Goal: Task Accomplishment & Management: Use online tool/utility

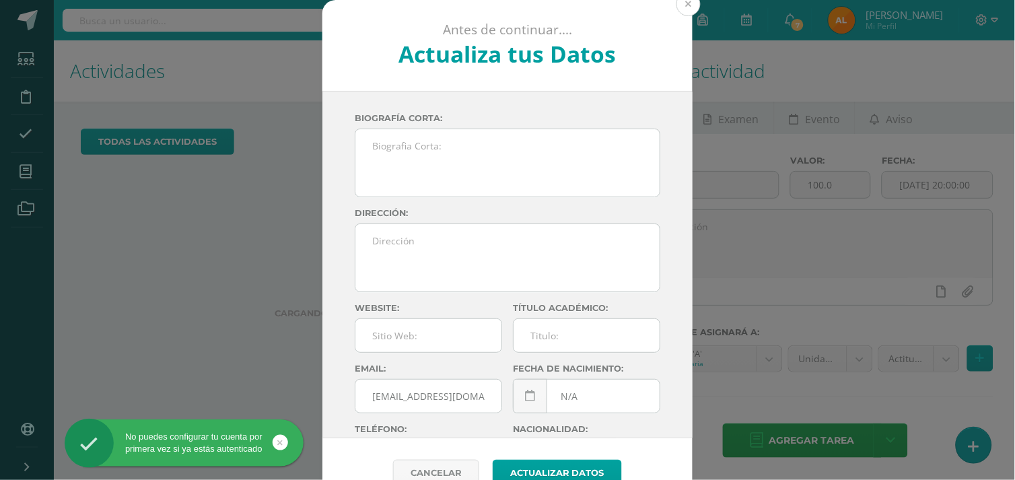
click at [676, 9] on button at bounding box center [688, 4] width 24 height 24
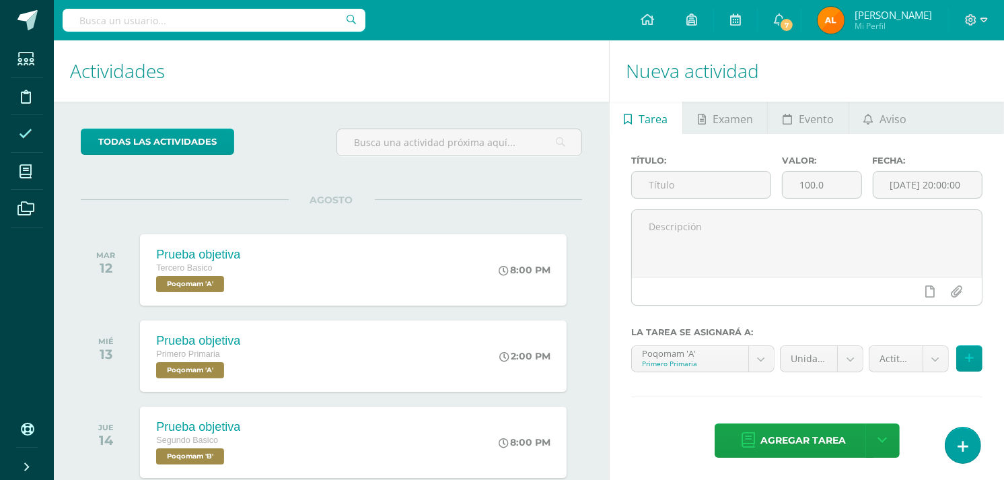
click at [17, 131] on span at bounding box center [26, 133] width 30 height 30
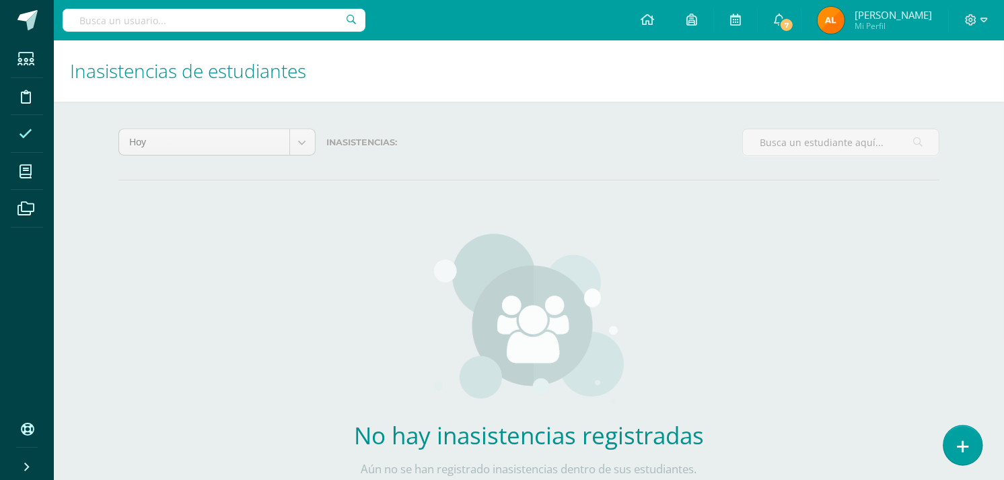
click at [950, 439] on link at bounding box center [962, 444] width 38 height 39
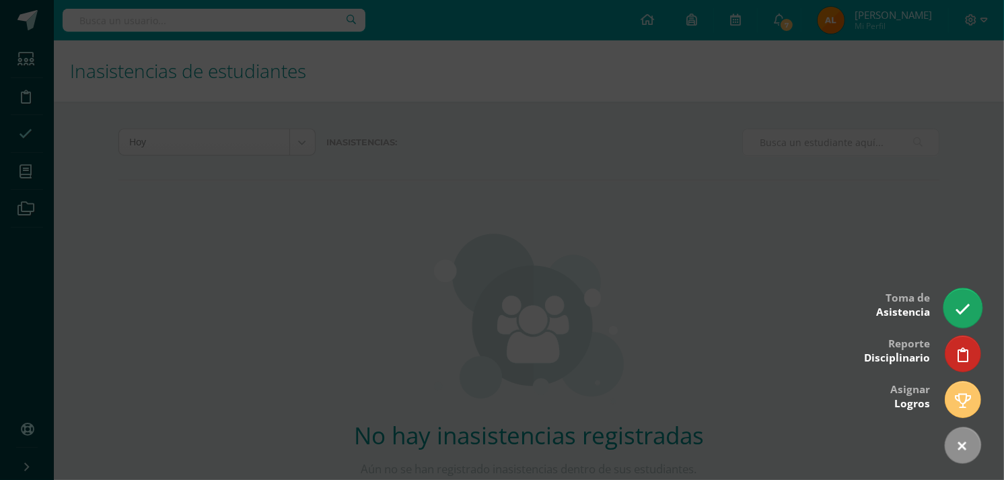
click at [963, 297] on link at bounding box center [962, 307] width 38 height 39
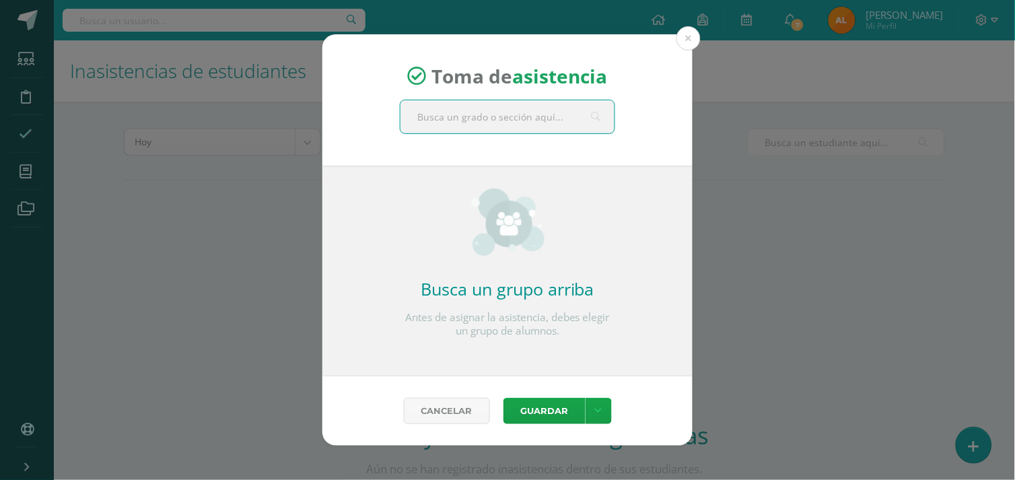
click at [517, 106] on input "text" at bounding box center [507, 116] width 214 height 33
type input "segu"
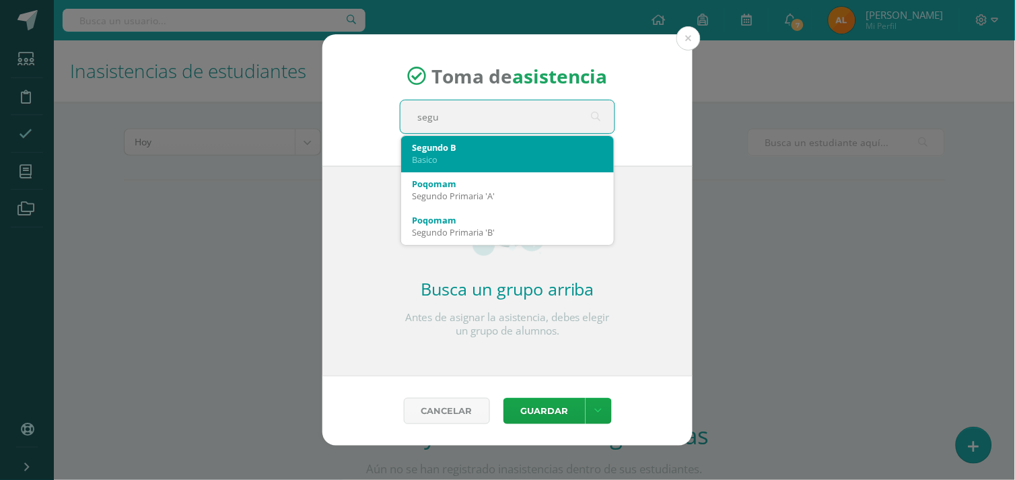
click at [446, 157] on div "Basico" at bounding box center [507, 159] width 191 height 12
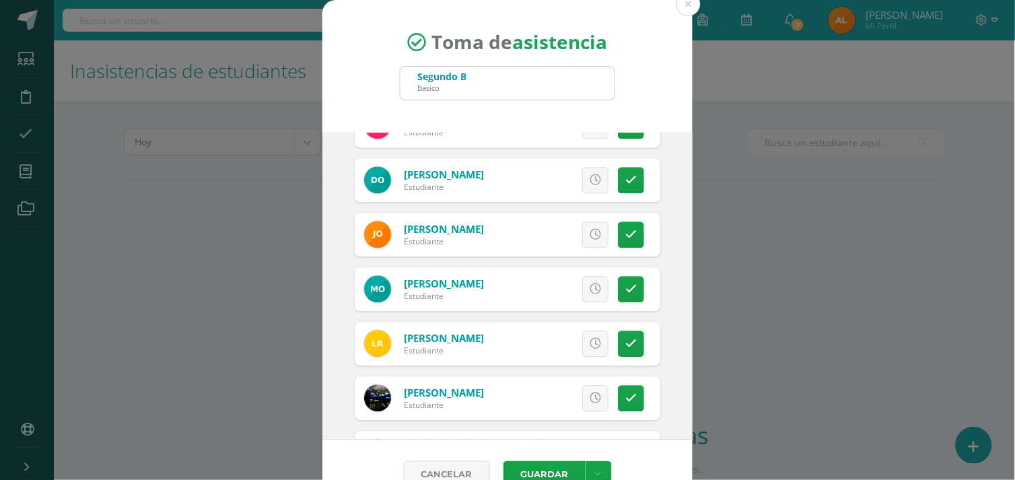
scroll to position [855, 0]
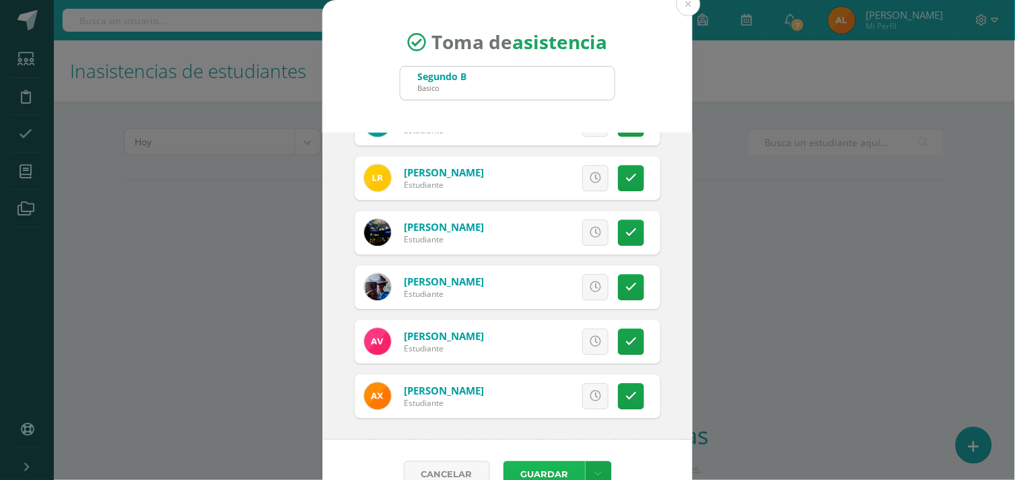
click at [536, 468] on button "Guardar" at bounding box center [544, 474] width 82 height 26
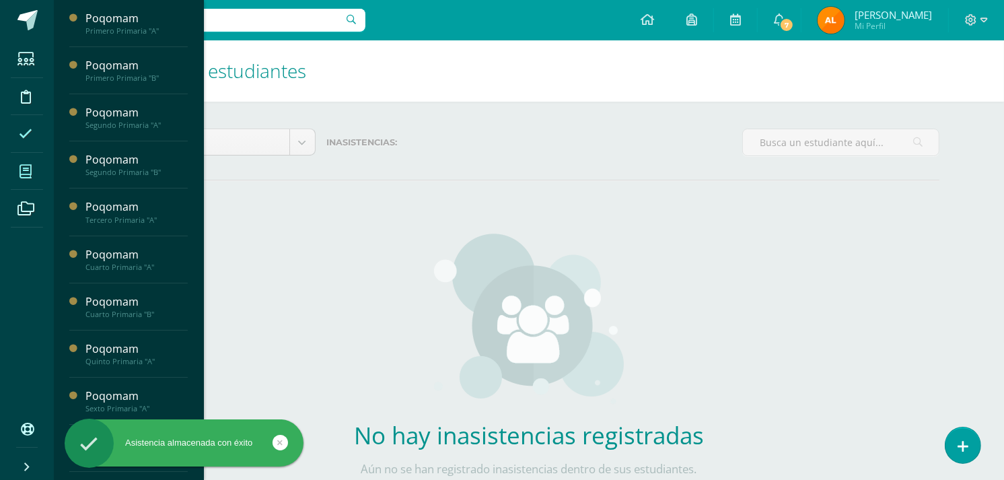
click at [30, 172] on icon at bounding box center [26, 171] width 12 height 13
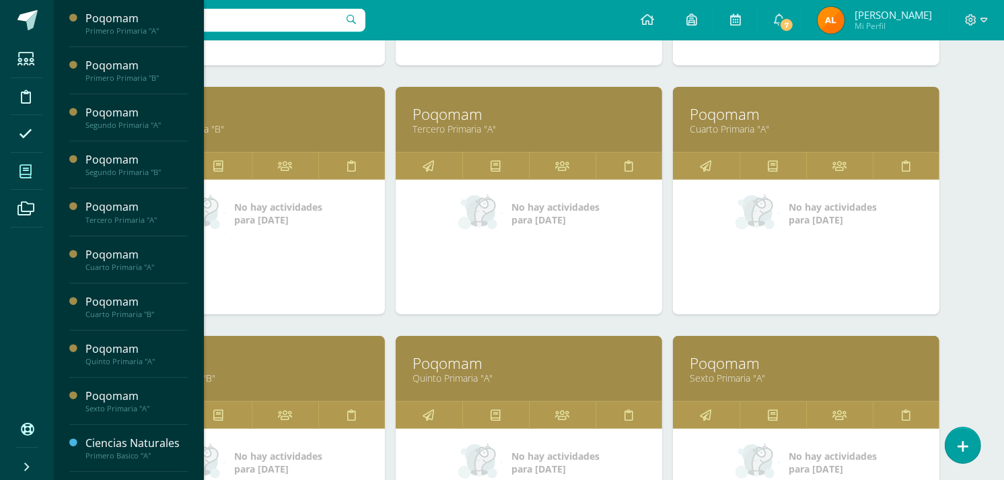
scroll to position [416, 0]
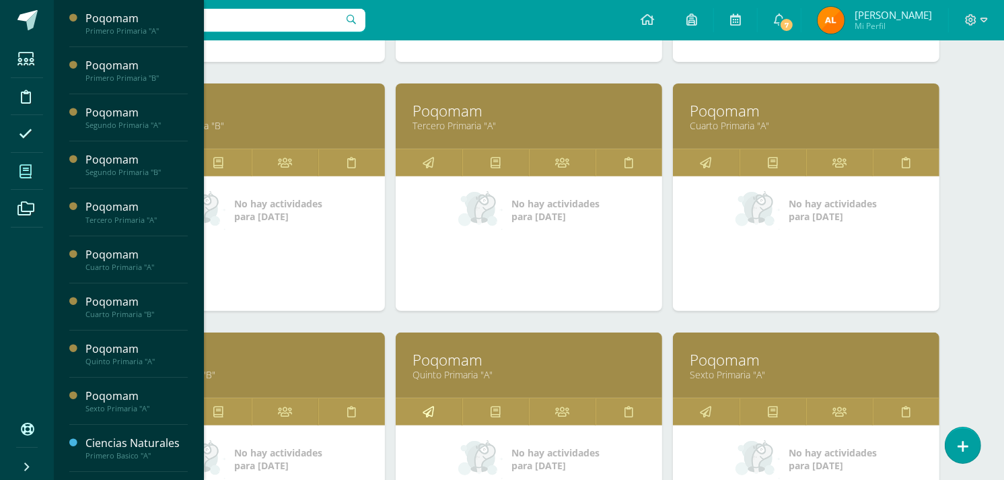
click at [439, 408] on link at bounding box center [429, 411] width 67 height 27
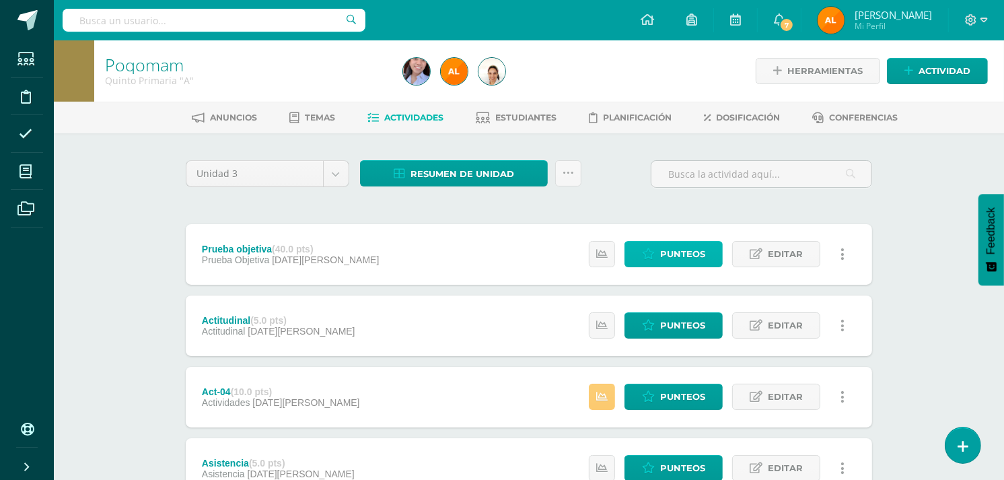
click at [678, 253] on span "Punteos" at bounding box center [682, 254] width 45 height 25
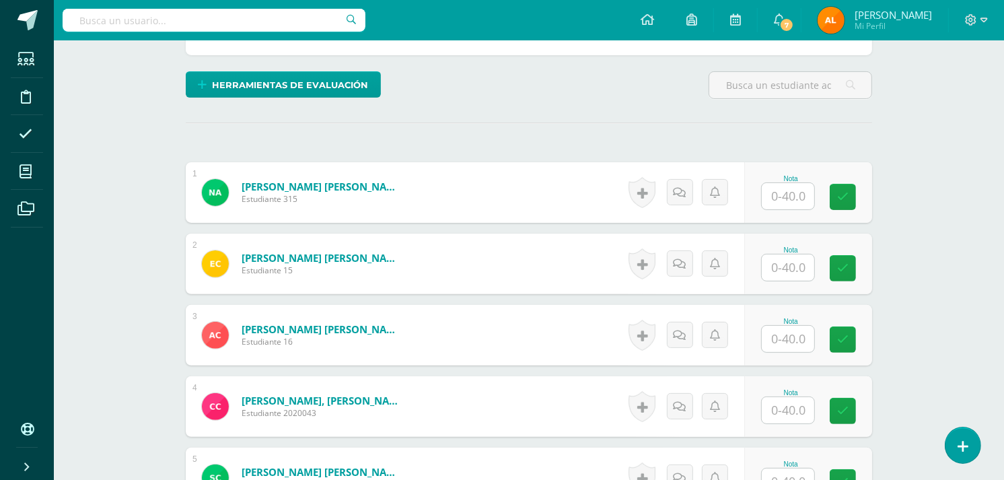
scroll to position [308, 0]
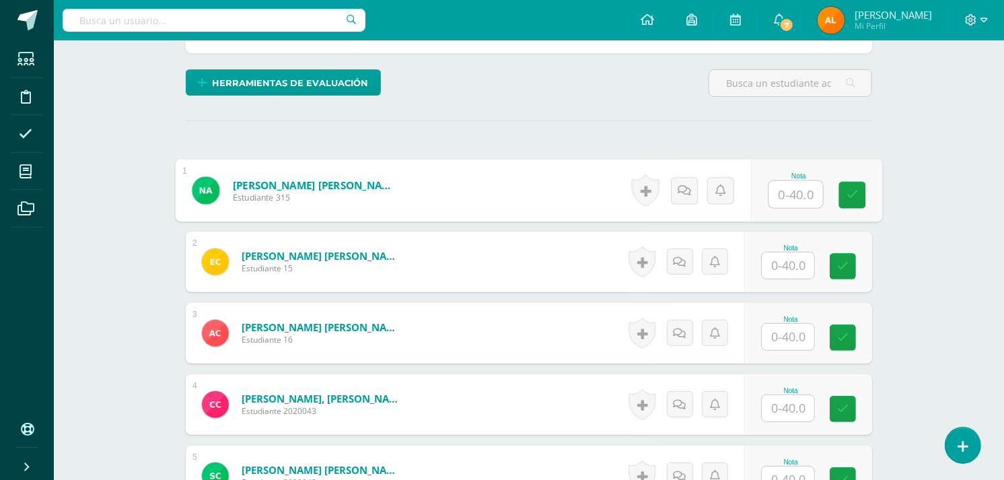
click at [795, 198] on input "text" at bounding box center [796, 194] width 54 height 27
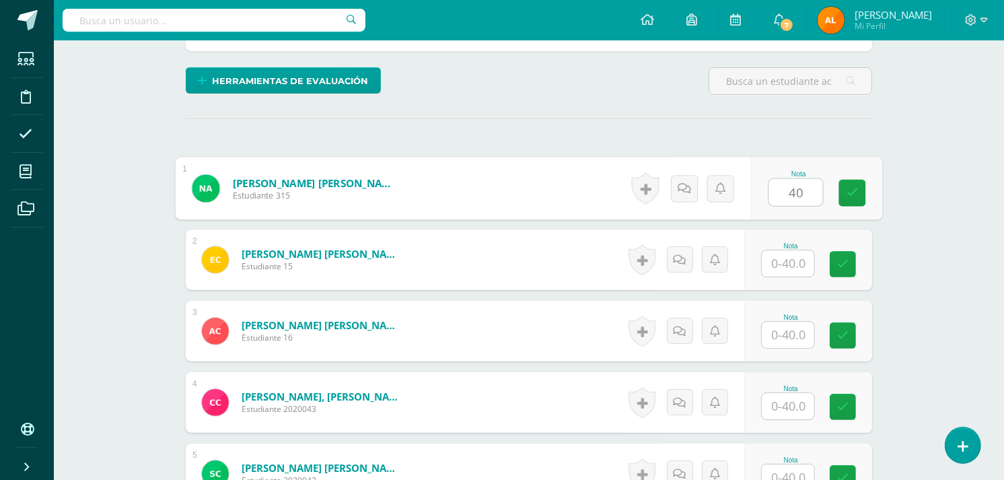
type input "40"
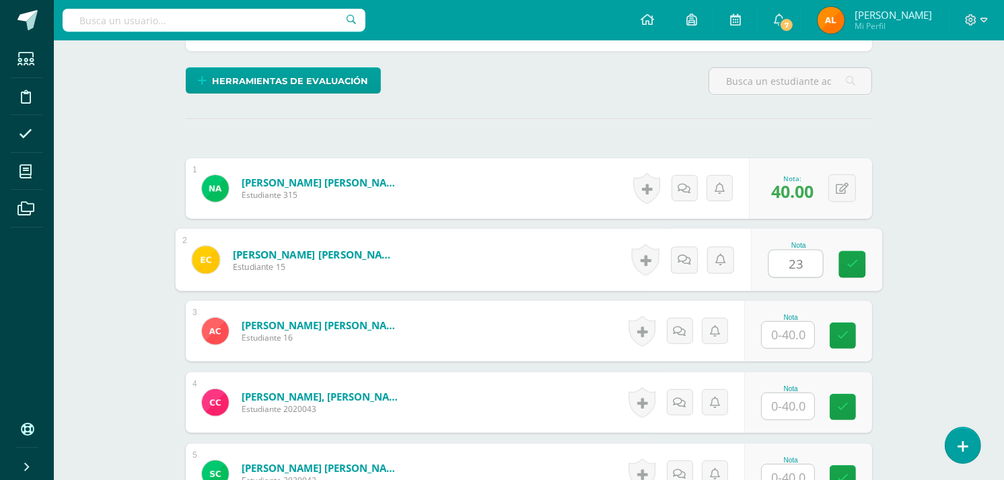
type input "23"
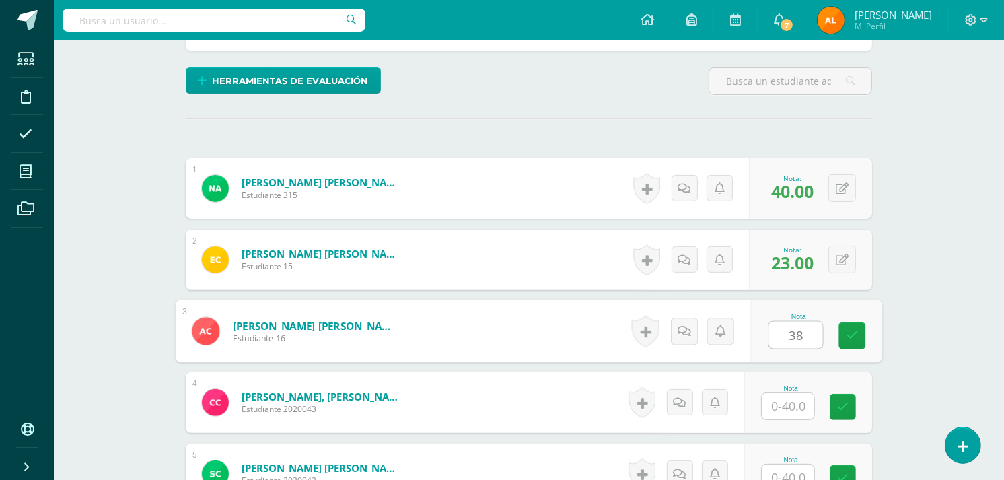
type input "38"
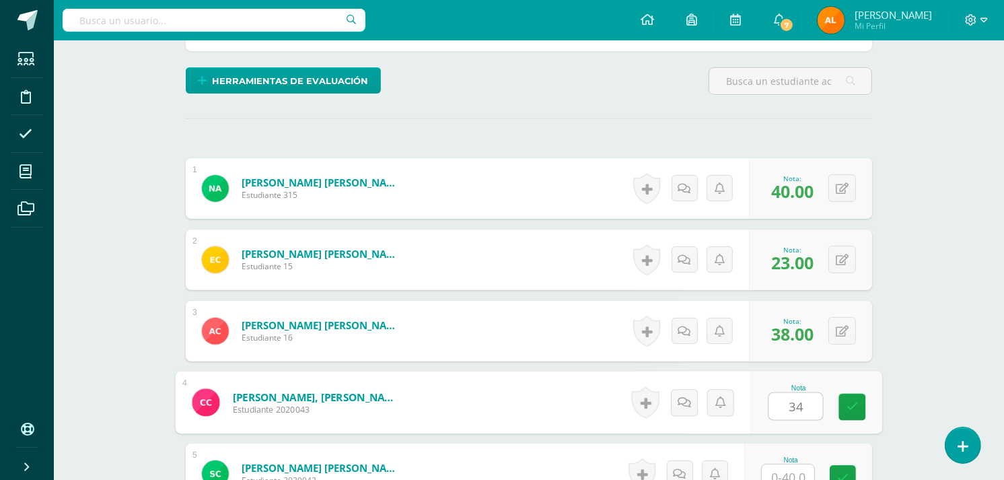
type input "34"
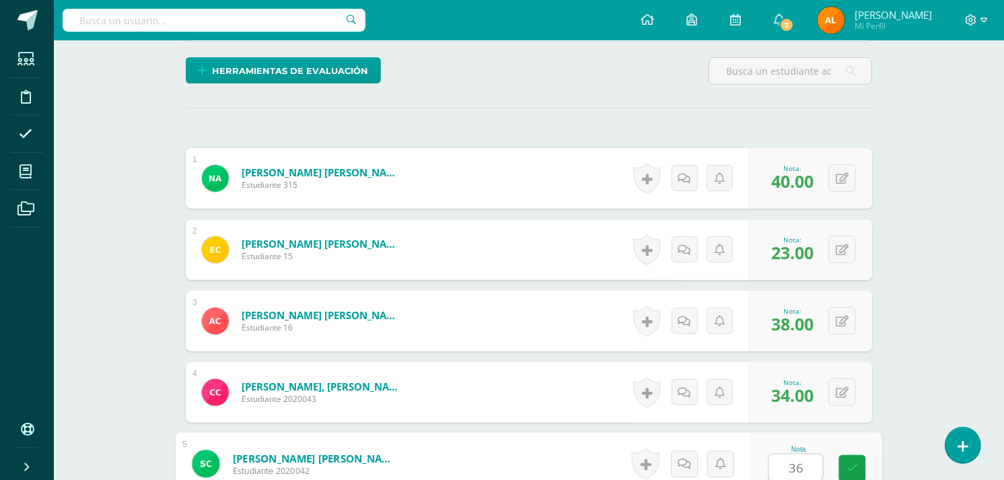
type input "36"
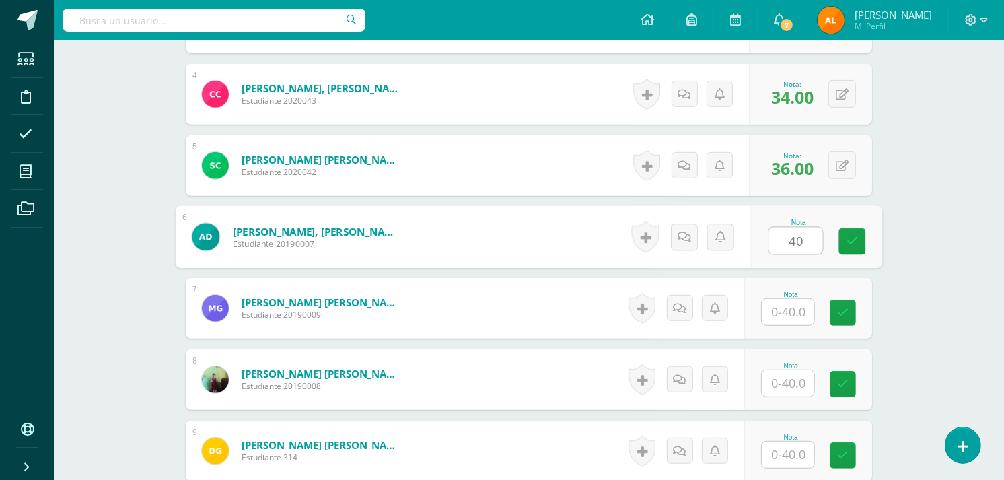
type input "40"
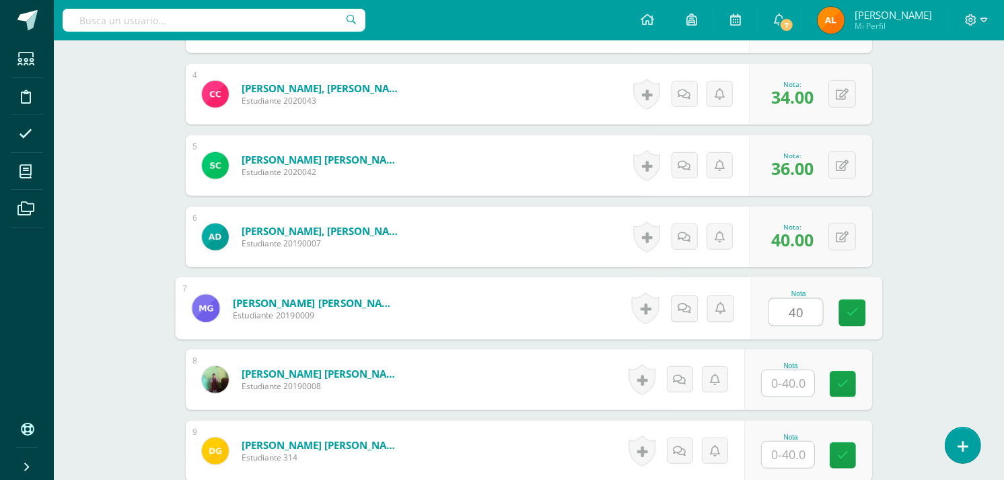
type input "40"
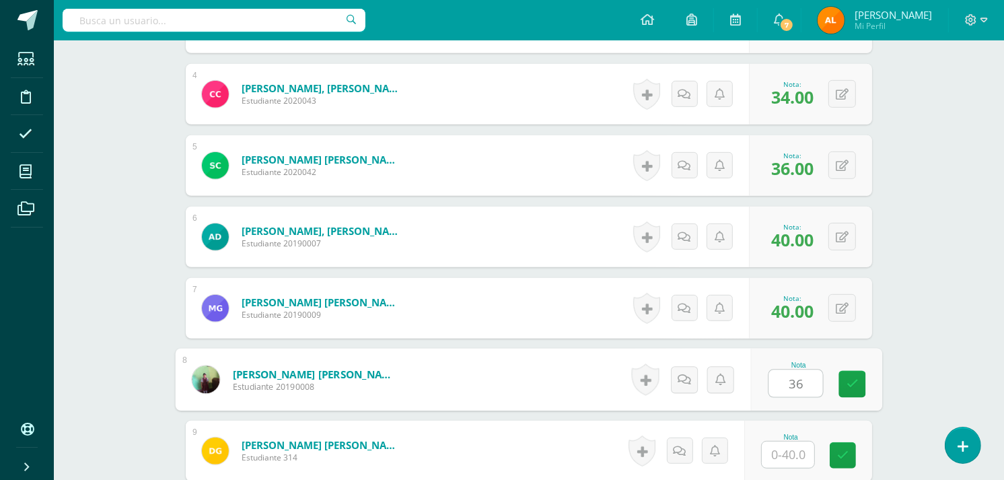
type input "36"
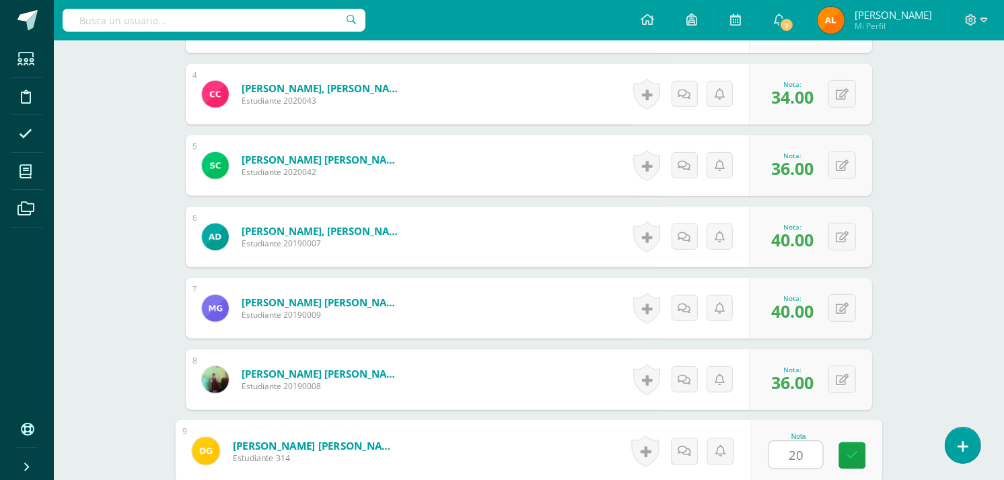
type input "20"
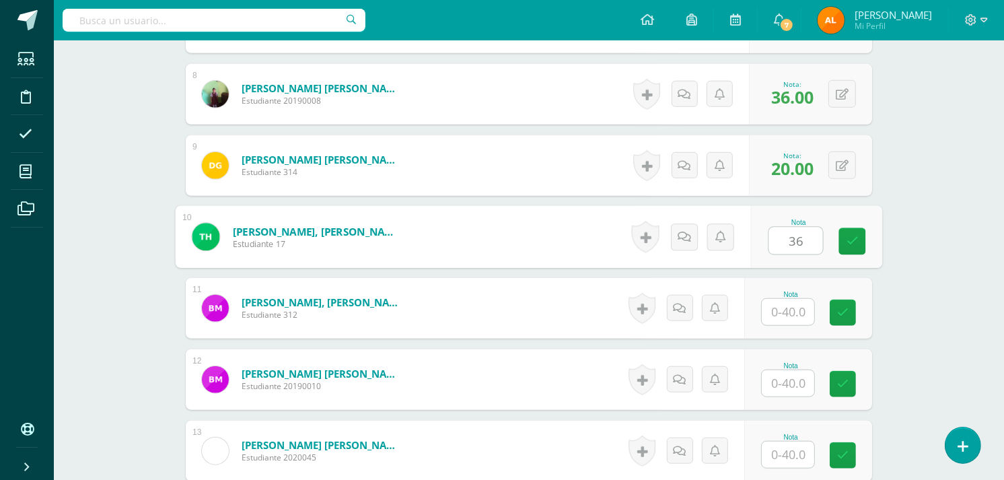
type input "36"
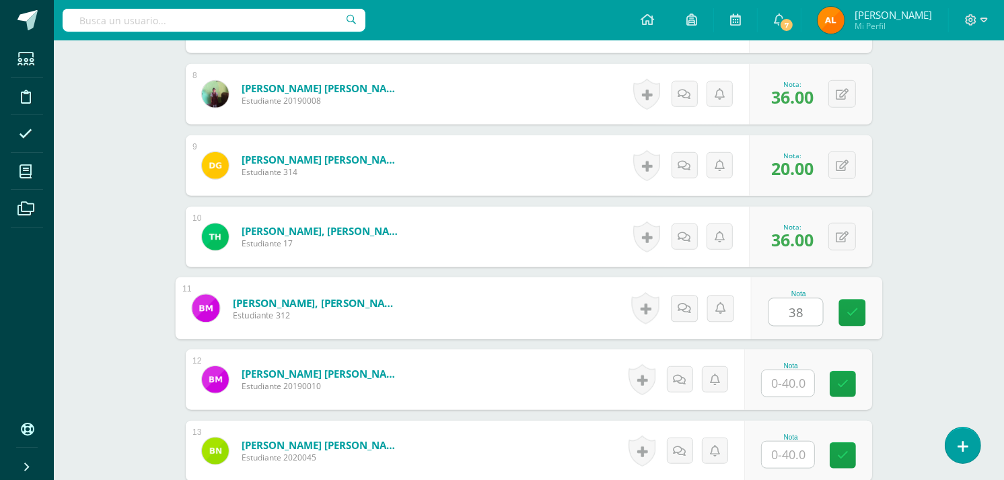
type input "38"
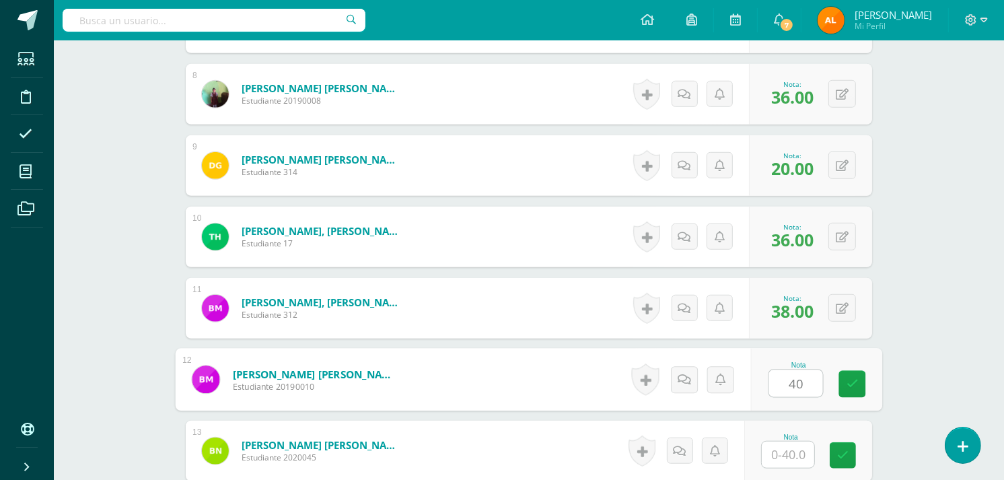
type input "40"
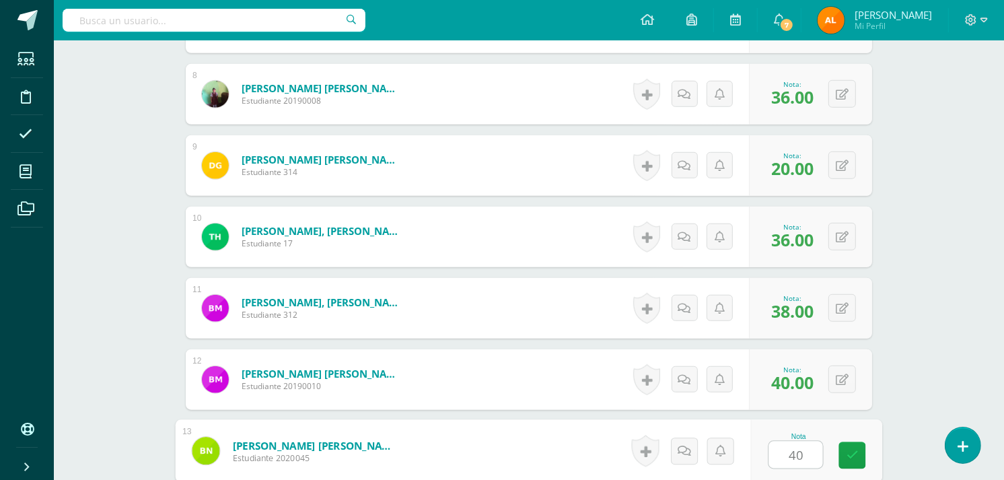
type input "40"
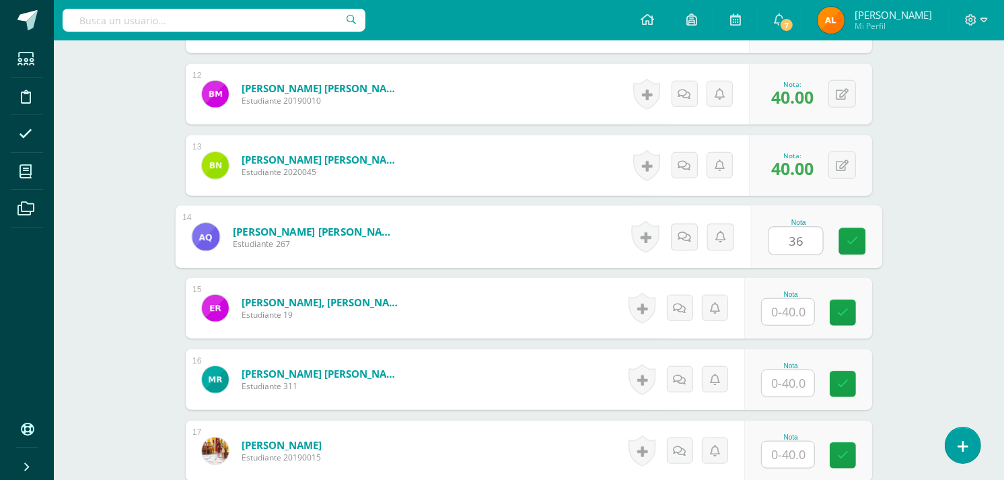
type input "36"
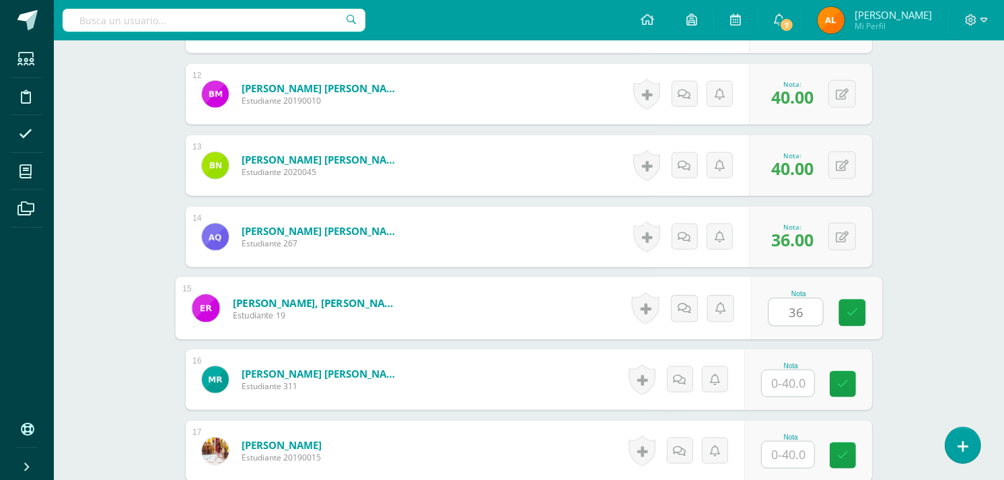
type input "36"
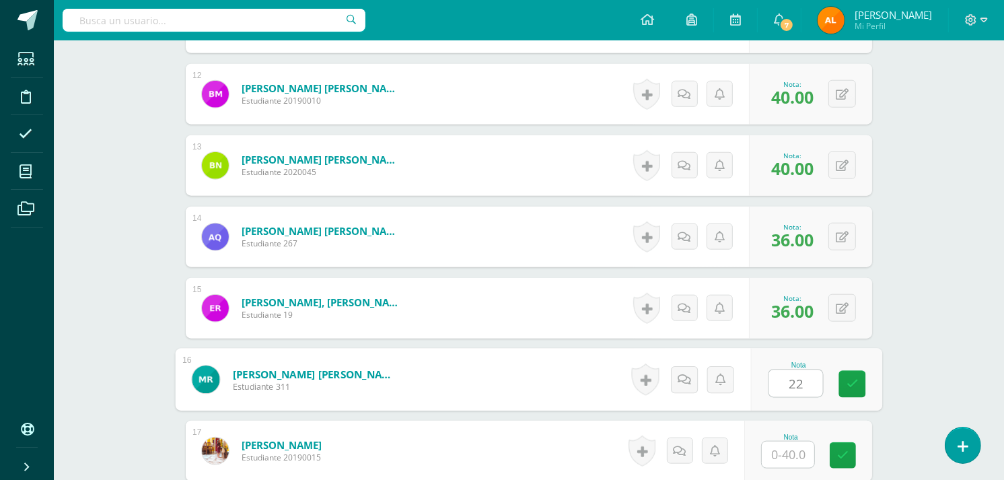
type input "22"
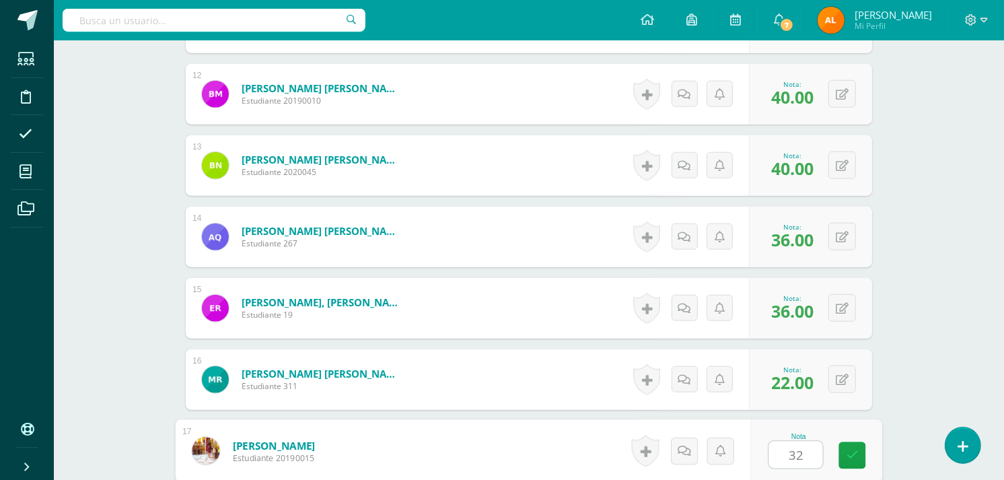
type input "32"
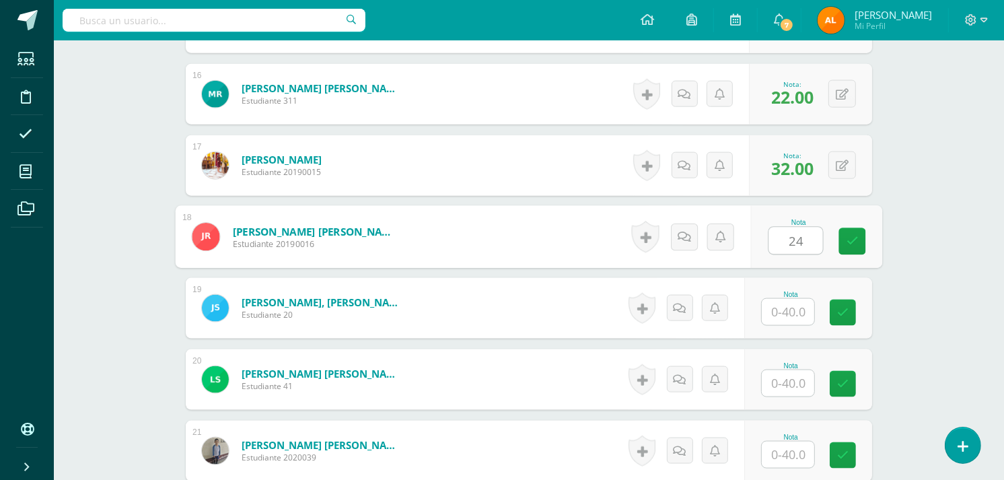
type input "24"
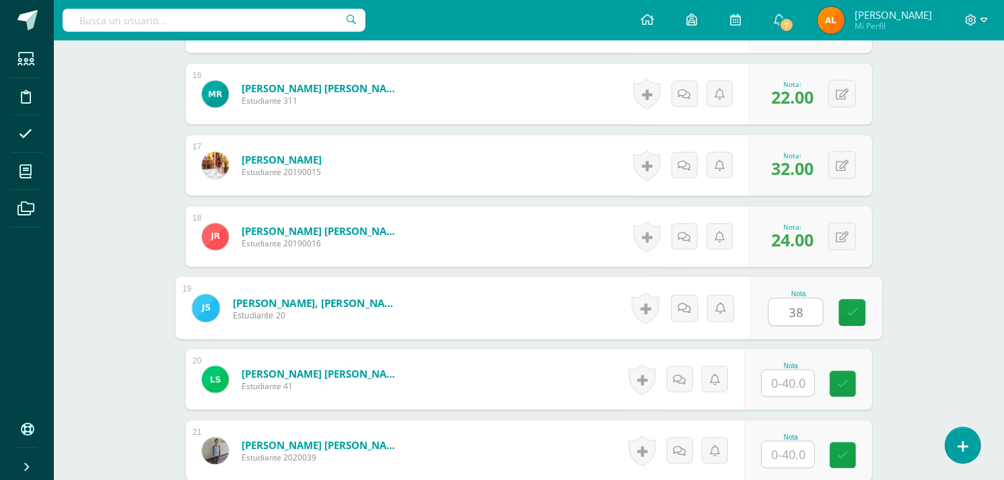
type input "38"
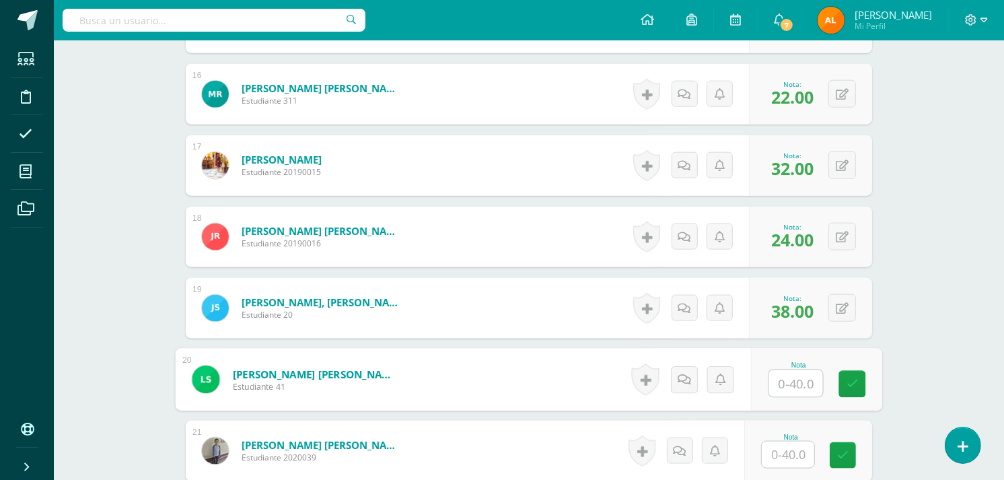
click at [783, 453] on input "text" at bounding box center [788, 454] width 52 height 26
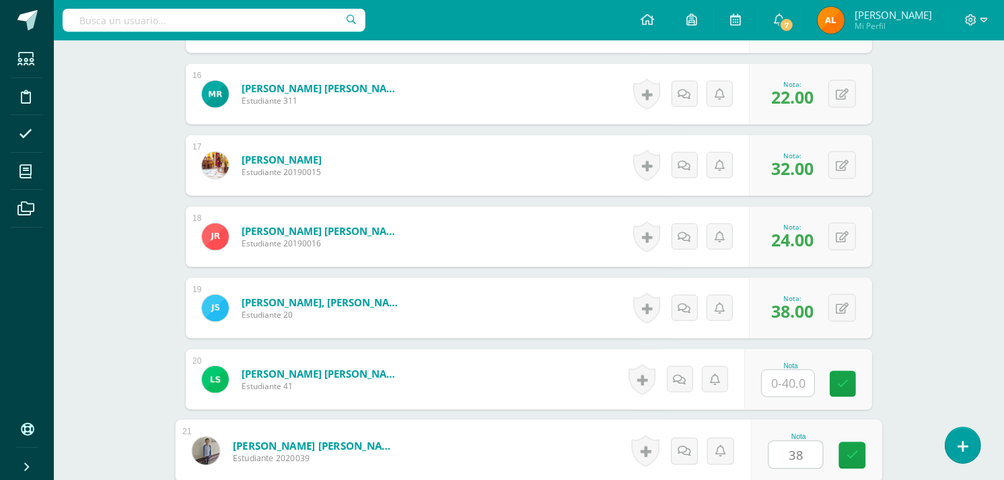
type input "38"
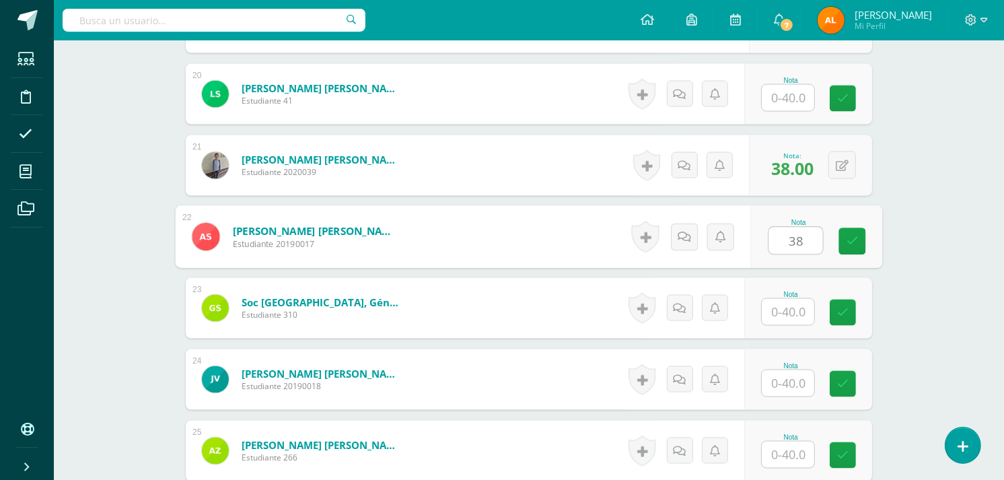
type input "38"
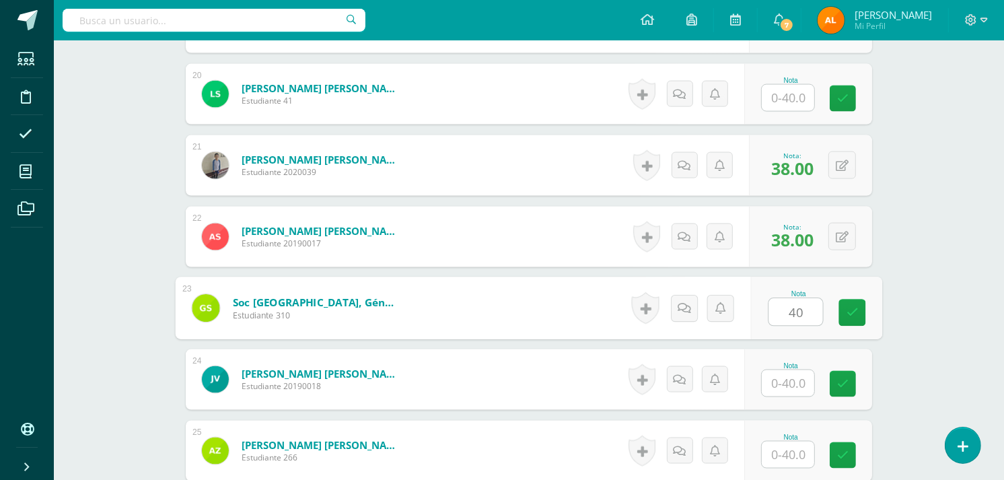
type input "40"
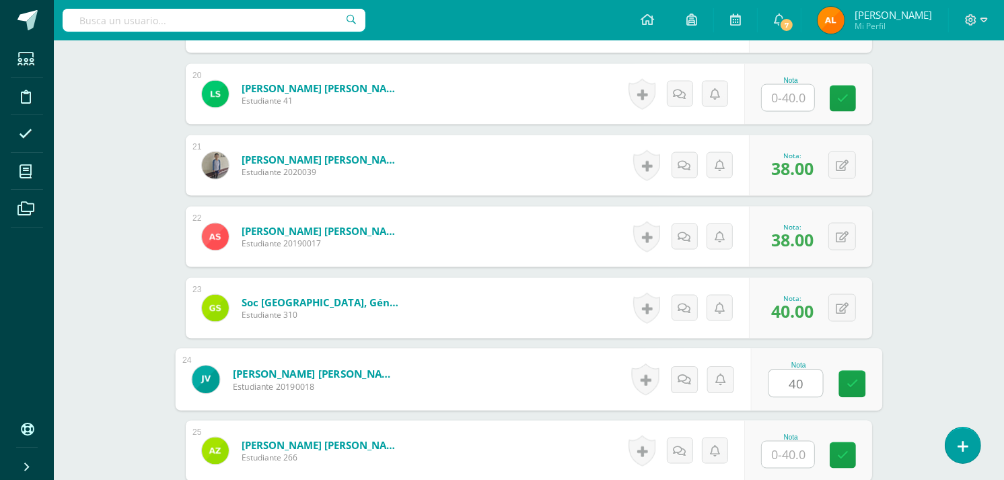
type input "40"
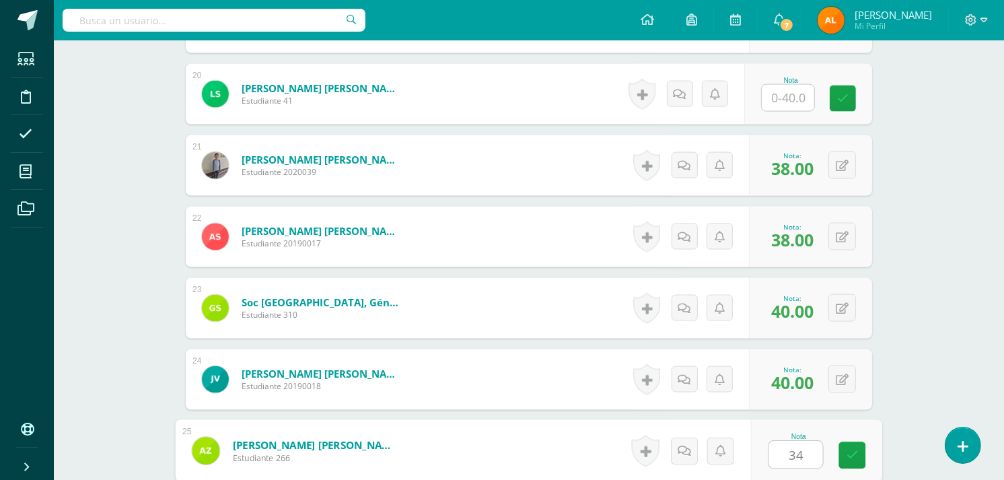
type input "34"
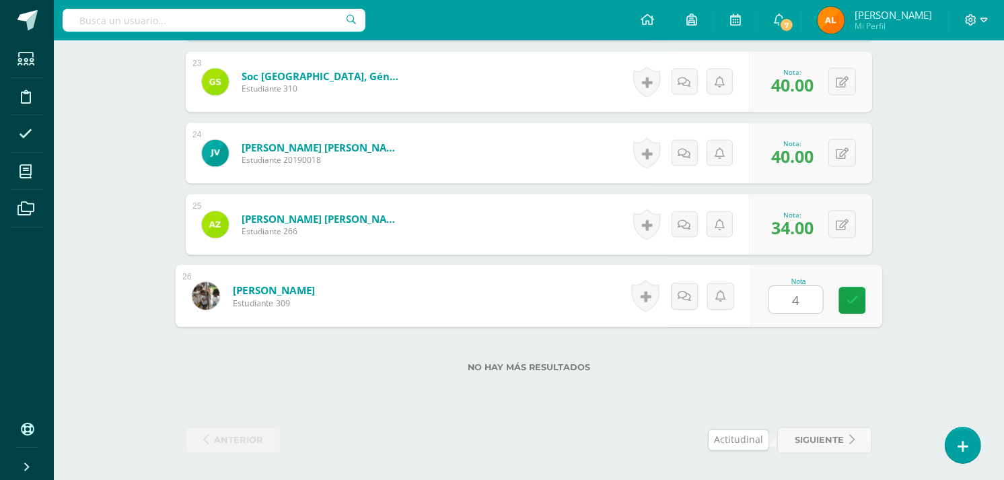
type input "40"
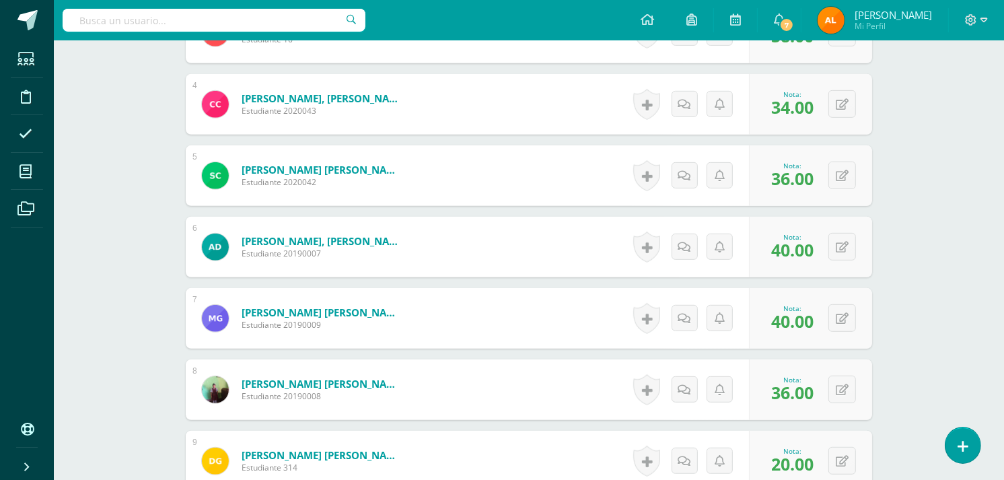
scroll to position [198, 0]
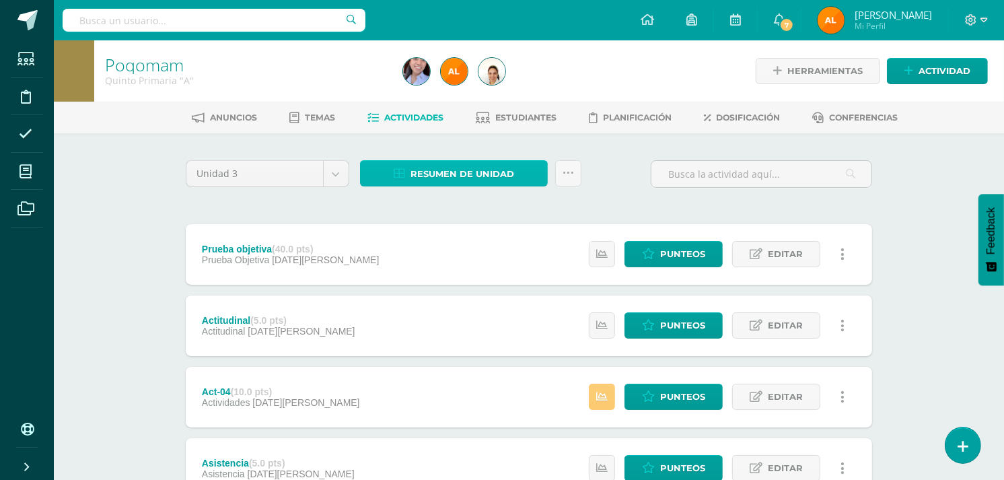
click at [471, 170] on span "Resumen de unidad" at bounding box center [462, 174] width 104 height 25
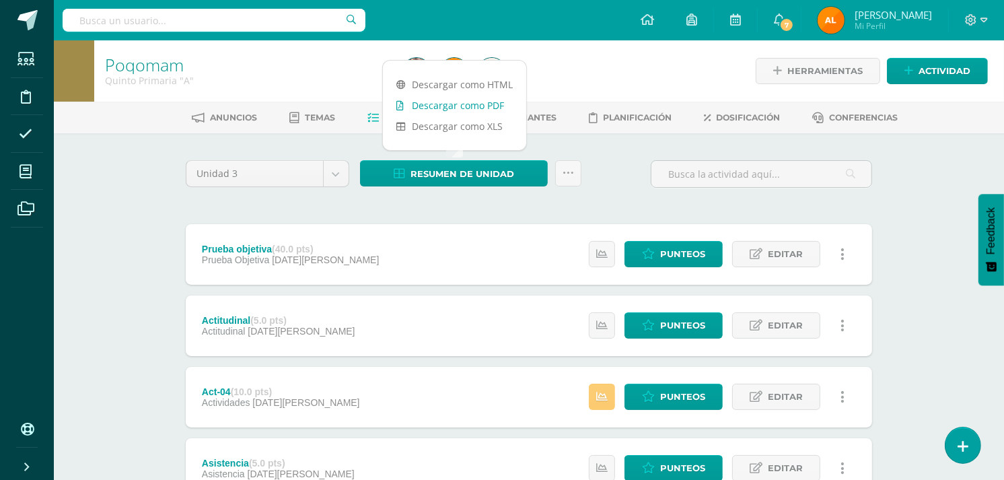
click at [460, 98] on link "Descargar como PDF" at bounding box center [454, 105] width 143 height 21
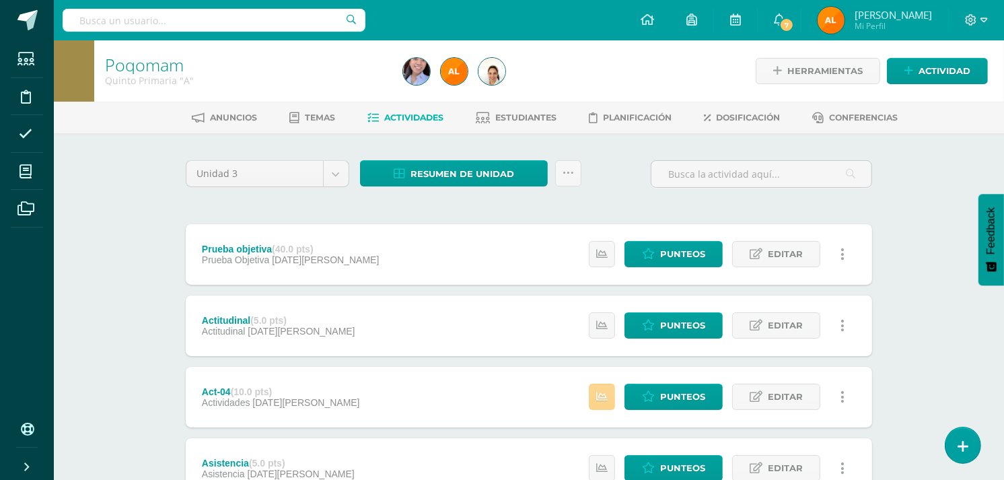
click at [610, 392] on link at bounding box center [602, 397] width 26 height 26
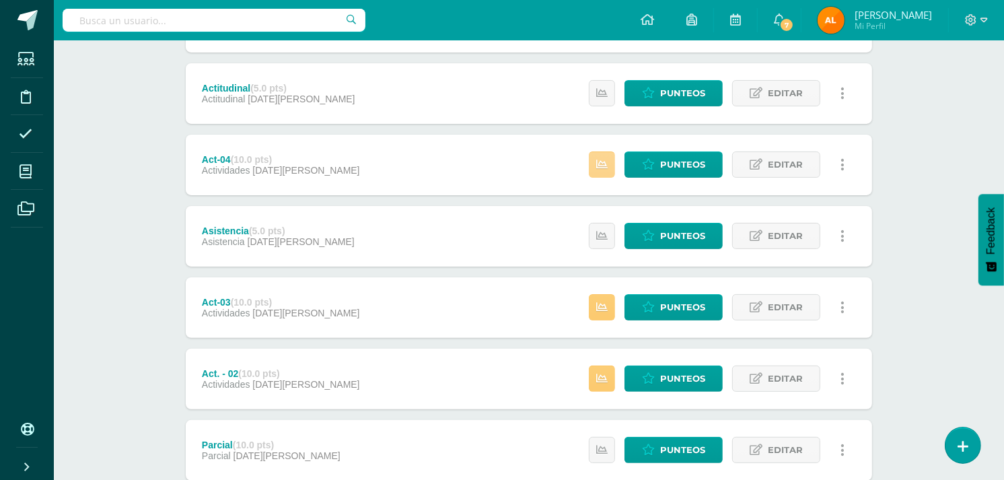
scroll to position [240, 0]
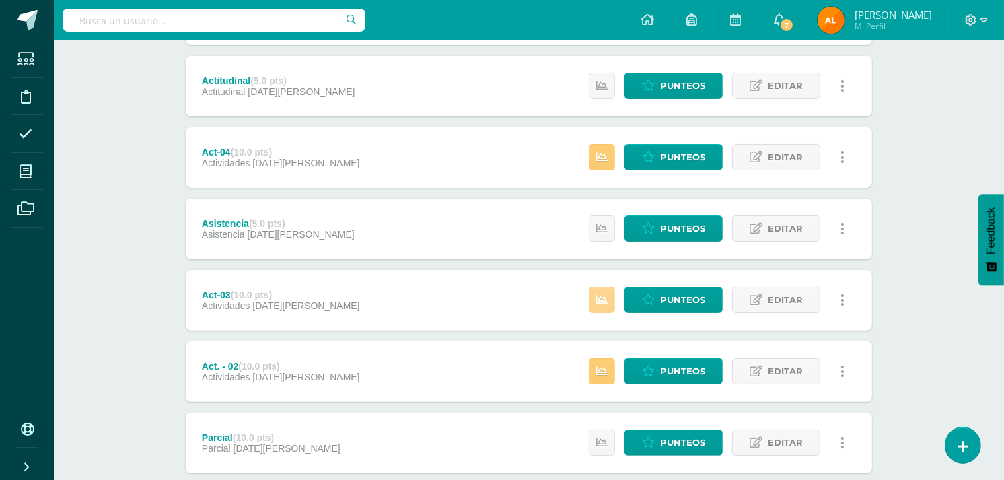
click at [595, 296] on link at bounding box center [602, 300] width 26 height 26
click at [598, 377] on link at bounding box center [602, 371] width 26 height 26
drag, startPoint x: 1003, startPoint y: 272, endPoint x: 1013, endPoint y: 382, distance: 110.1
click at [1004, 382] on html "Estudiantes Disciplina Asistencia Mis cursos Archivos Soporte Ayuda Reportar un…" at bounding box center [502, 196] width 1004 height 873
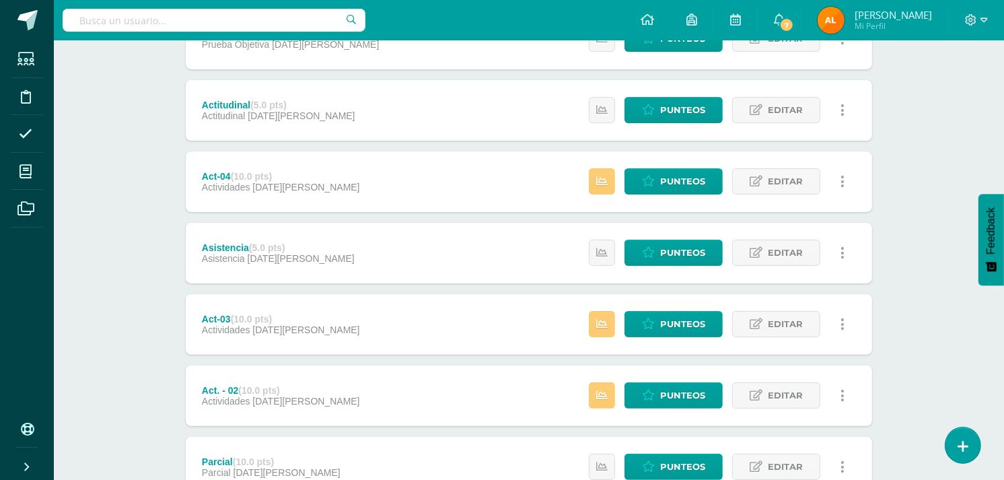
scroll to position [0, 0]
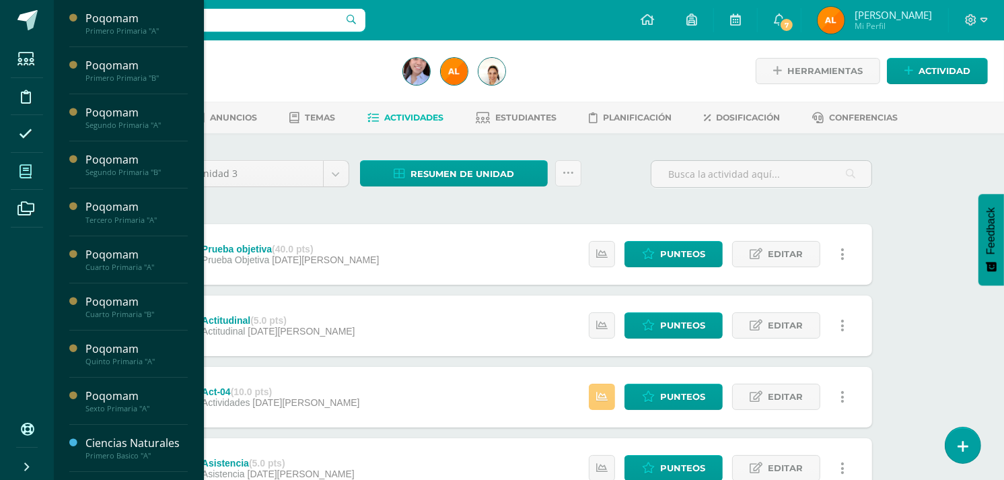
click at [25, 163] on span at bounding box center [26, 171] width 30 height 30
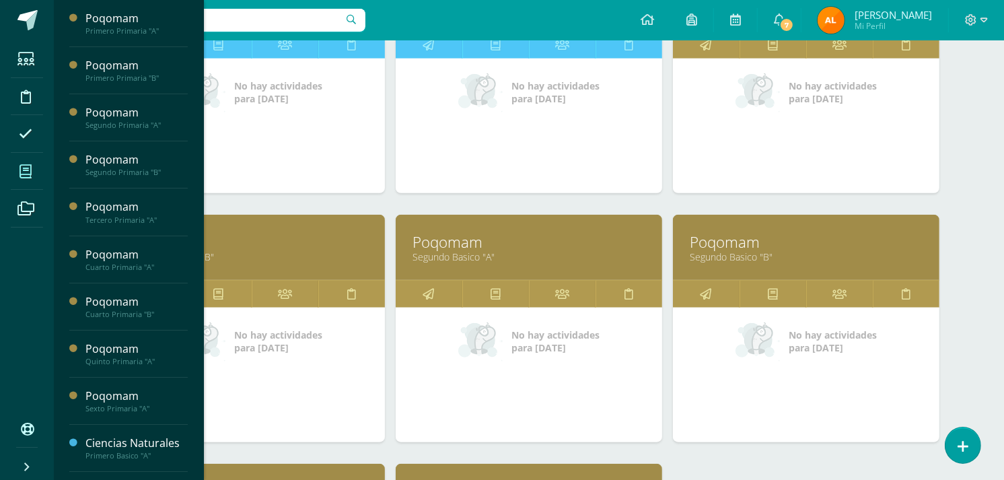
scroll to position [1013, 0]
